Goal: Task Accomplishment & Management: Manage account settings

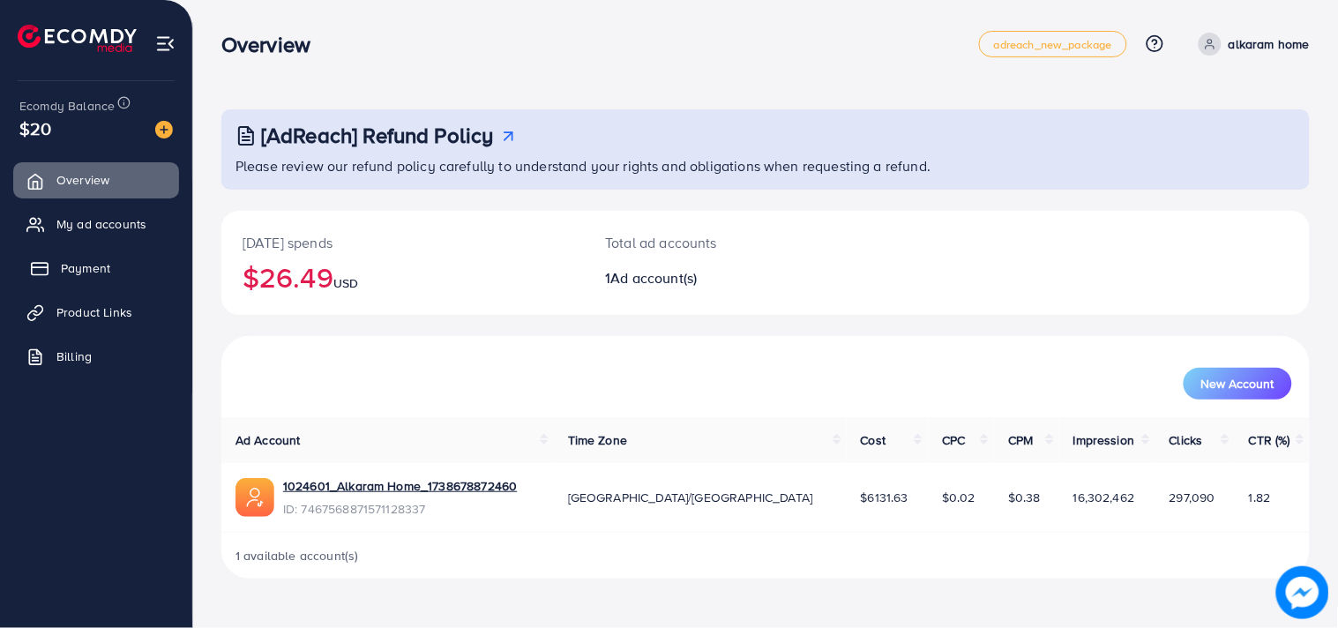
click at [120, 259] on link "Payment" at bounding box center [96, 268] width 166 height 35
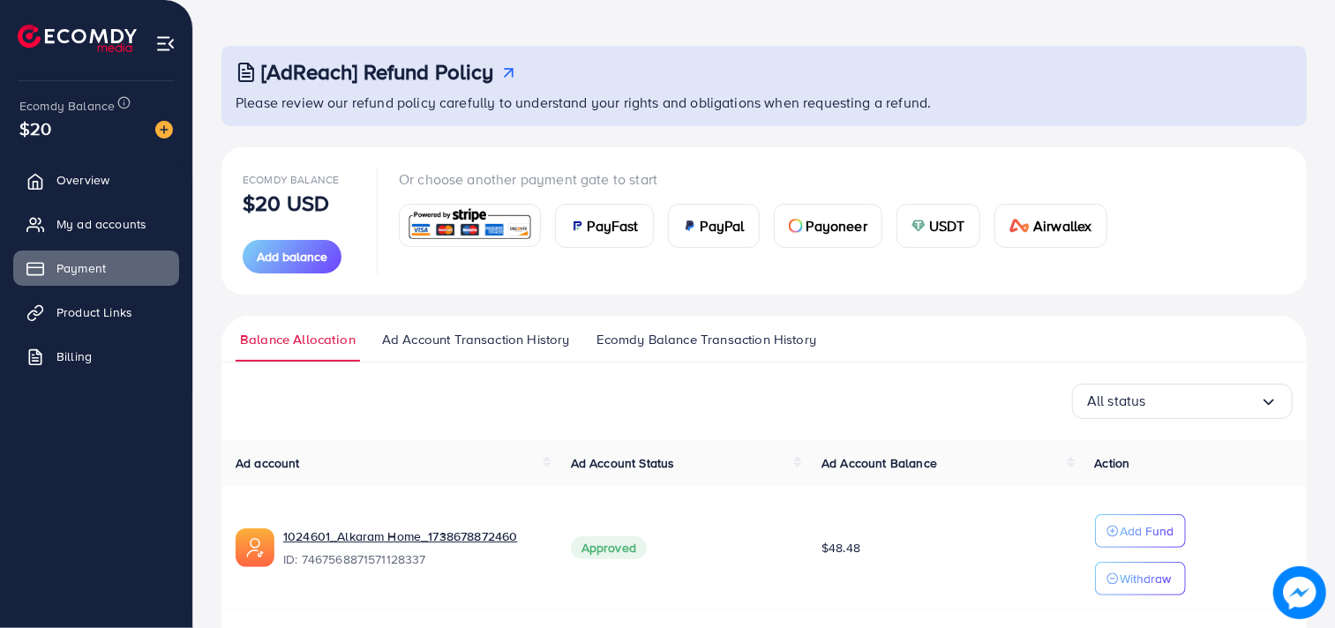
scroll to position [120, 0]
